Goal: Task Accomplishment & Management: Manage account settings

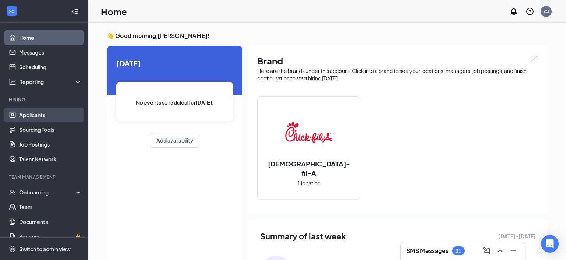
click at [36, 111] on link "Applicants" at bounding box center [50, 115] width 63 height 15
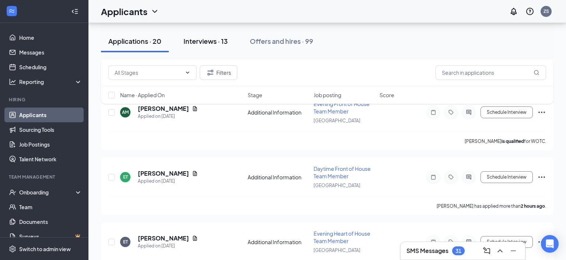
scroll to position [156, 0]
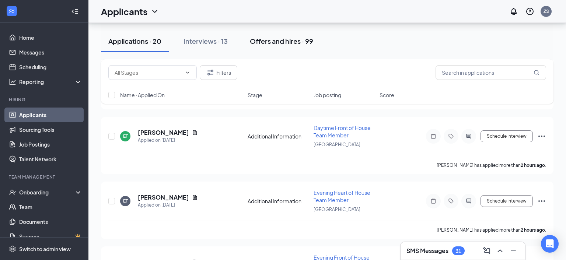
click at [264, 40] on div "Offers and hires · 99" at bounding box center [281, 40] width 63 height 9
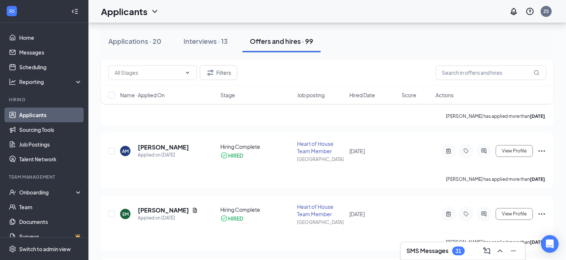
scroll to position [272, 0]
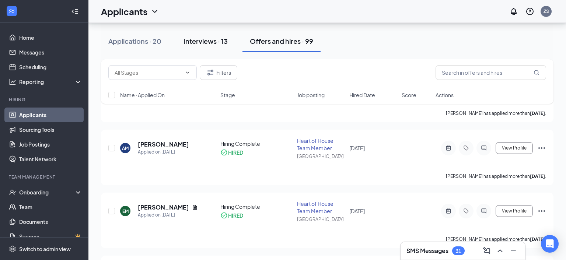
click at [223, 35] on button "Interviews · 13" at bounding box center [205, 41] width 59 height 22
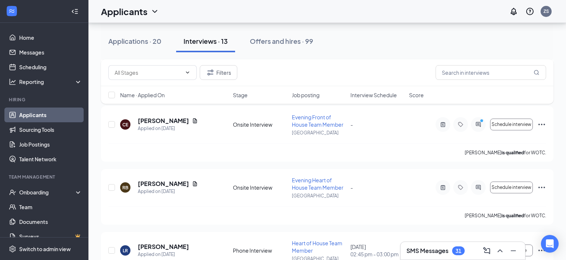
scroll to position [585, 0]
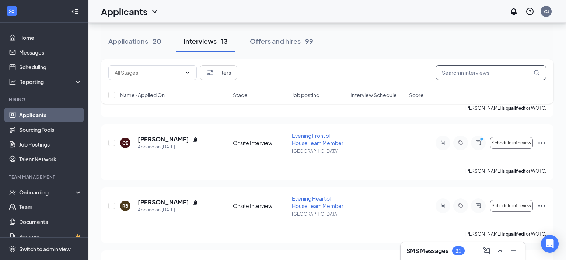
click at [472, 75] on input "text" at bounding box center [491, 72] width 111 height 15
click at [147, 46] on button "Applications · 20" at bounding box center [135, 41] width 68 height 22
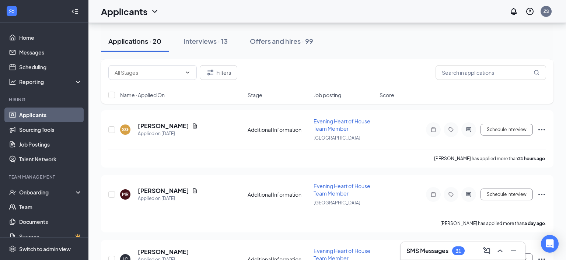
scroll to position [584, 0]
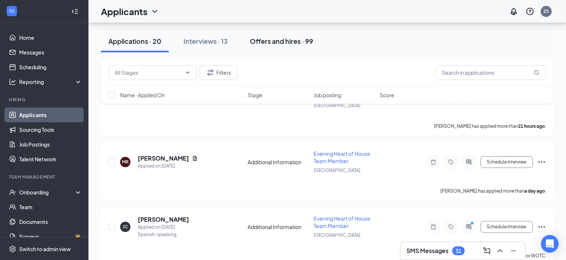
click at [277, 44] on div "Offers and hires · 99" at bounding box center [281, 40] width 63 height 9
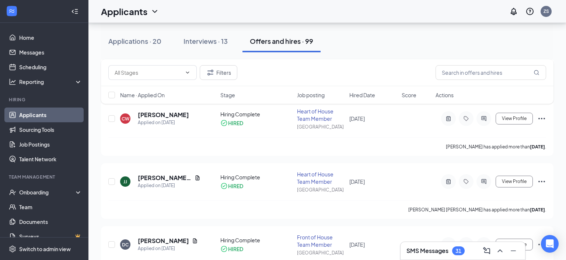
scroll to position [520, 0]
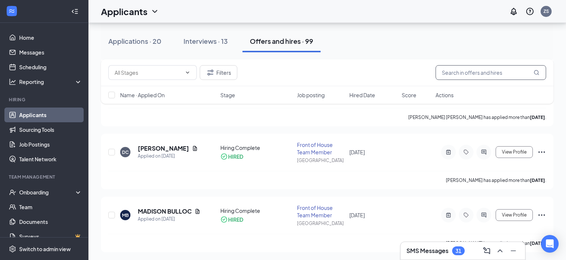
click at [471, 74] on input "text" at bounding box center [491, 72] width 111 height 15
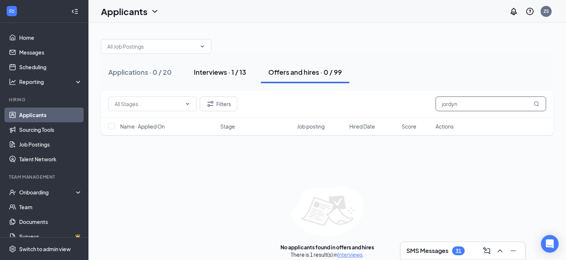
type input "jordyn"
drag, startPoint x: 209, startPoint y: 66, endPoint x: 213, endPoint y: 68, distance: 4.6
click at [212, 67] on button "Interviews · 1 / 13" at bounding box center [219, 72] width 67 height 22
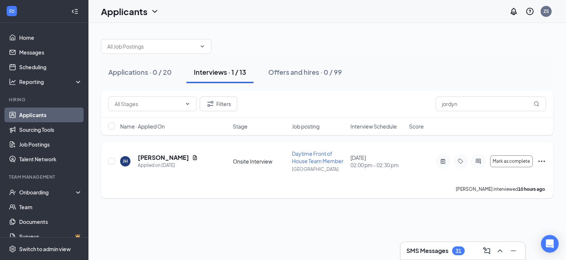
click at [216, 161] on div "JH Jordyn Haile Applied on Sep 10" at bounding box center [174, 161] width 108 height 15
click at [167, 159] on h5 "Jordyn Haile" at bounding box center [163, 158] width 51 height 8
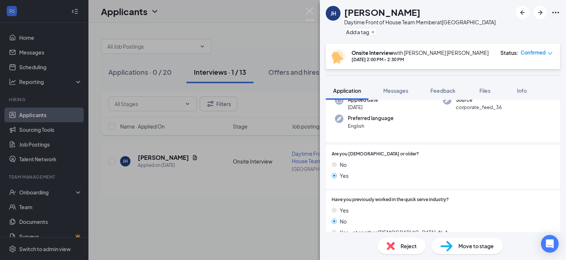
scroll to position [78, 0]
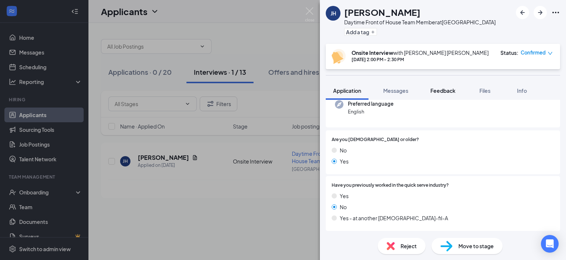
click at [437, 92] on span "Feedback" at bounding box center [442, 90] width 25 height 7
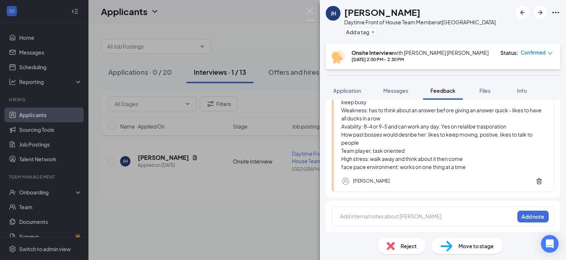
scroll to position [50, 0]
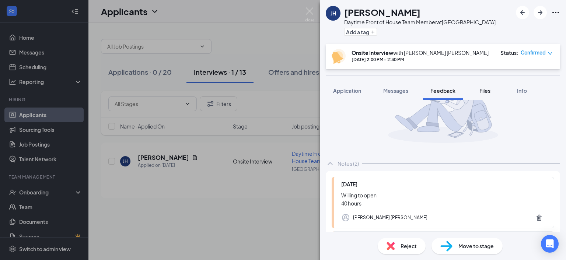
click at [490, 89] on span "Files" at bounding box center [484, 90] width 11 height 7
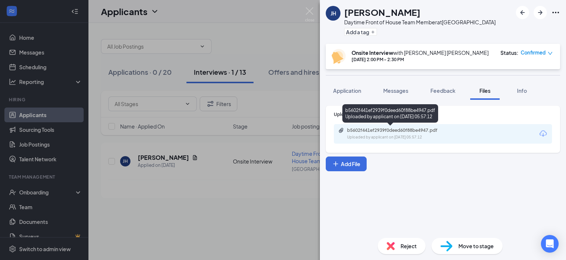
click at [397, 133] on div "b5602f441ef2939f0deed60f88be4947.pdf" at bounding box center [398, 130] width 103 height 6
